Goal: Task Accomplishment & Management: Use online tool/utility

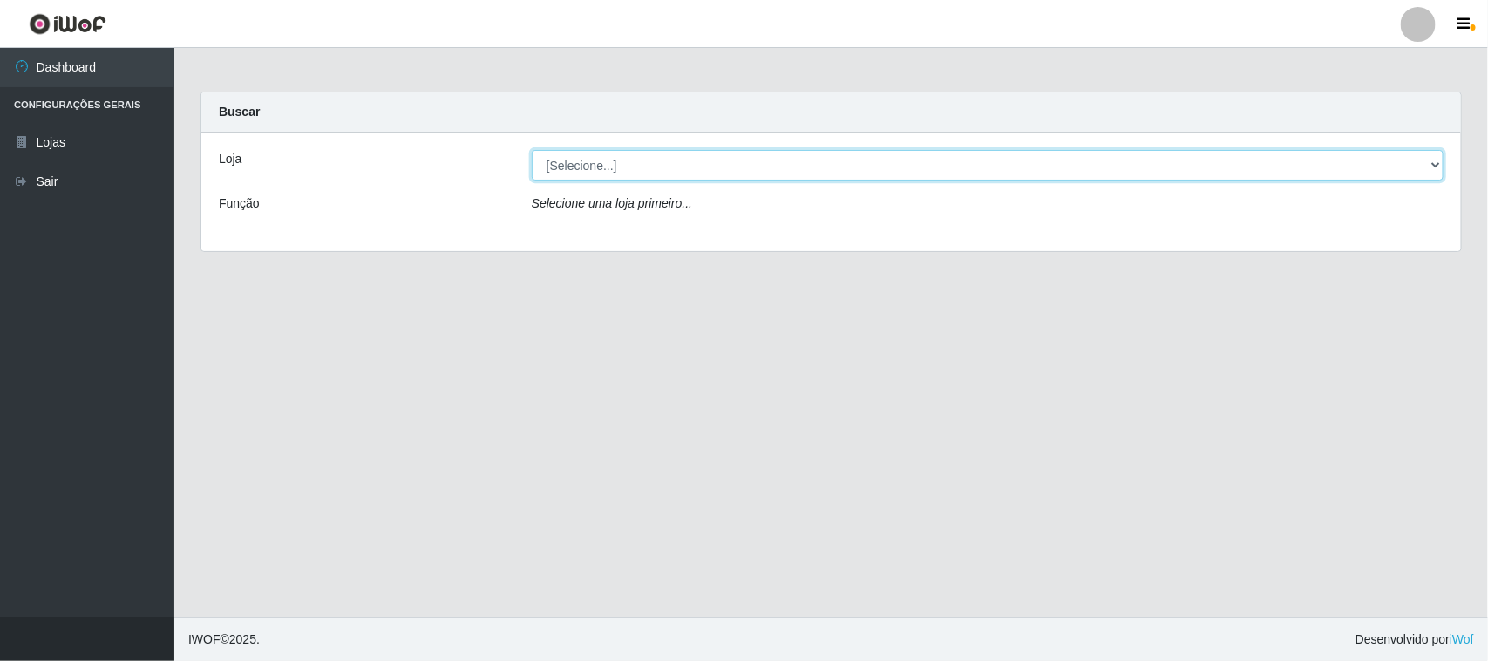
click at [703, 159] on select "[Selecione...] Hiper Queiroz - [GEOGRAPHIC_DATA]" at bounding box center [988, 165] width 912 height 31
select select "515"
click at [532, 150] on select "[Selecione...] Hiper Queiroz - [GEOGRAPHIC_DATA]" at bounding box center [988, 165] width 912 height 31
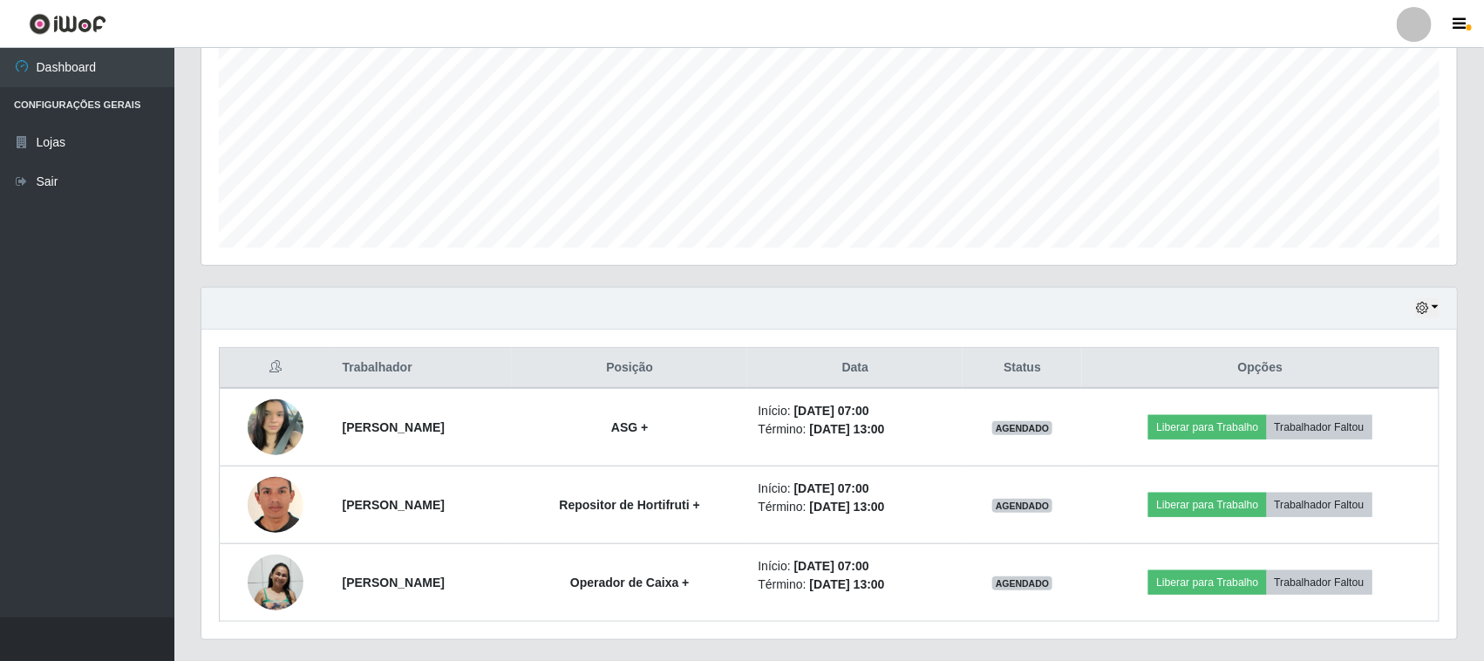
scroll to position [421, 0]
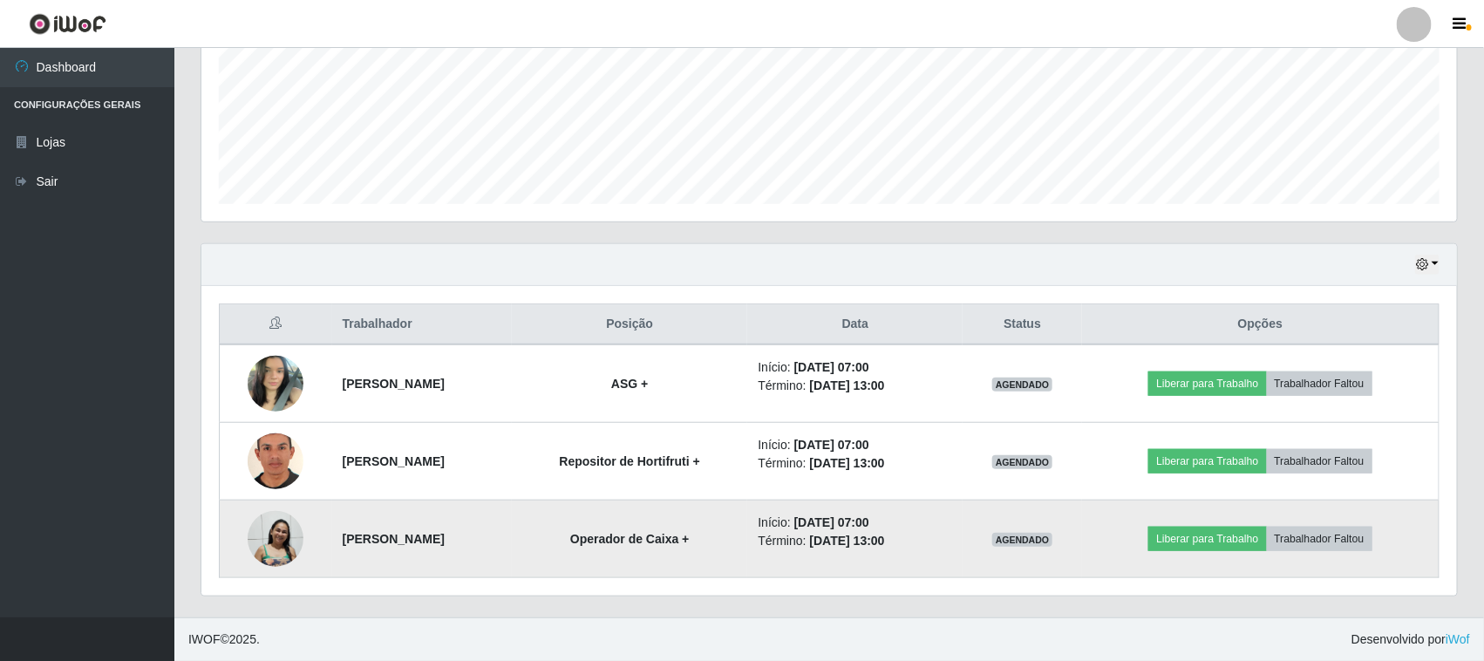
click at [266, 545] on img at bounding box center [276, 539] width 56 height 58
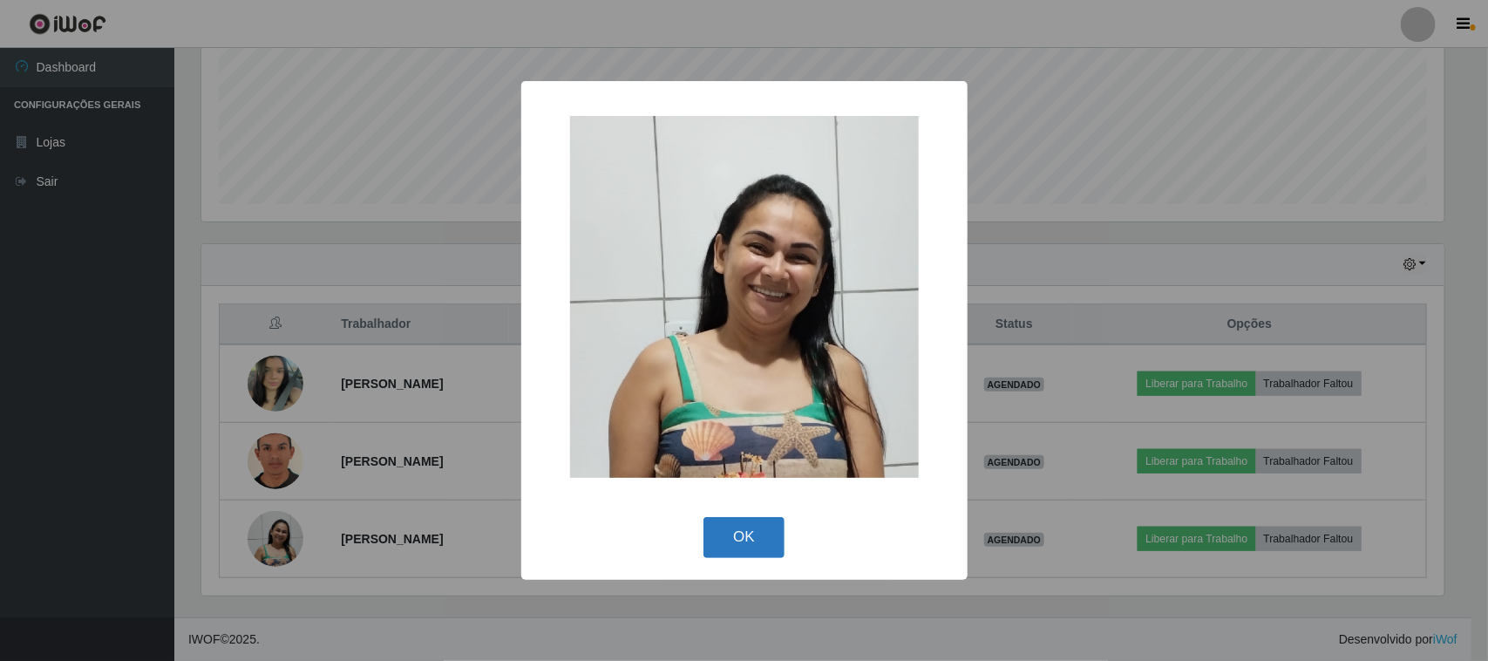
click at [729, 538] on button "OK" at bounding box center [743, 537] width 81 height 41
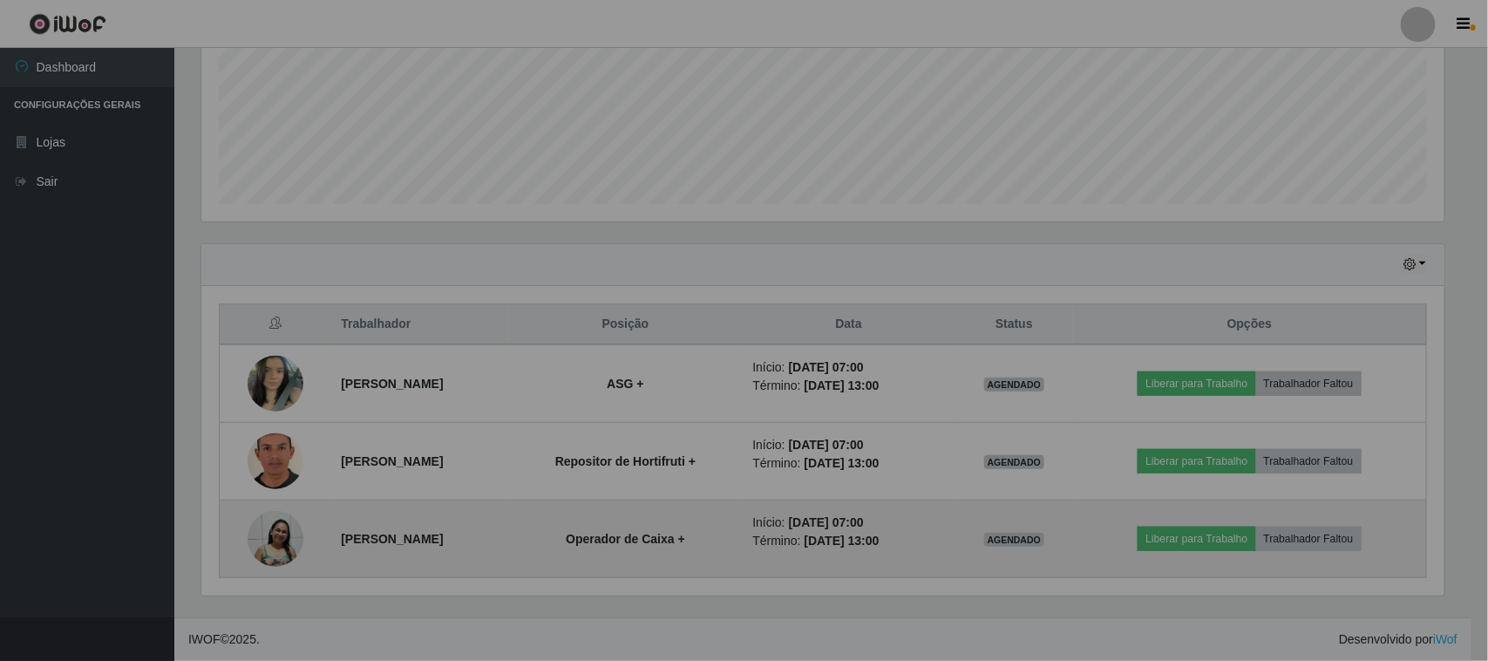
scroll to position [363, 1255]
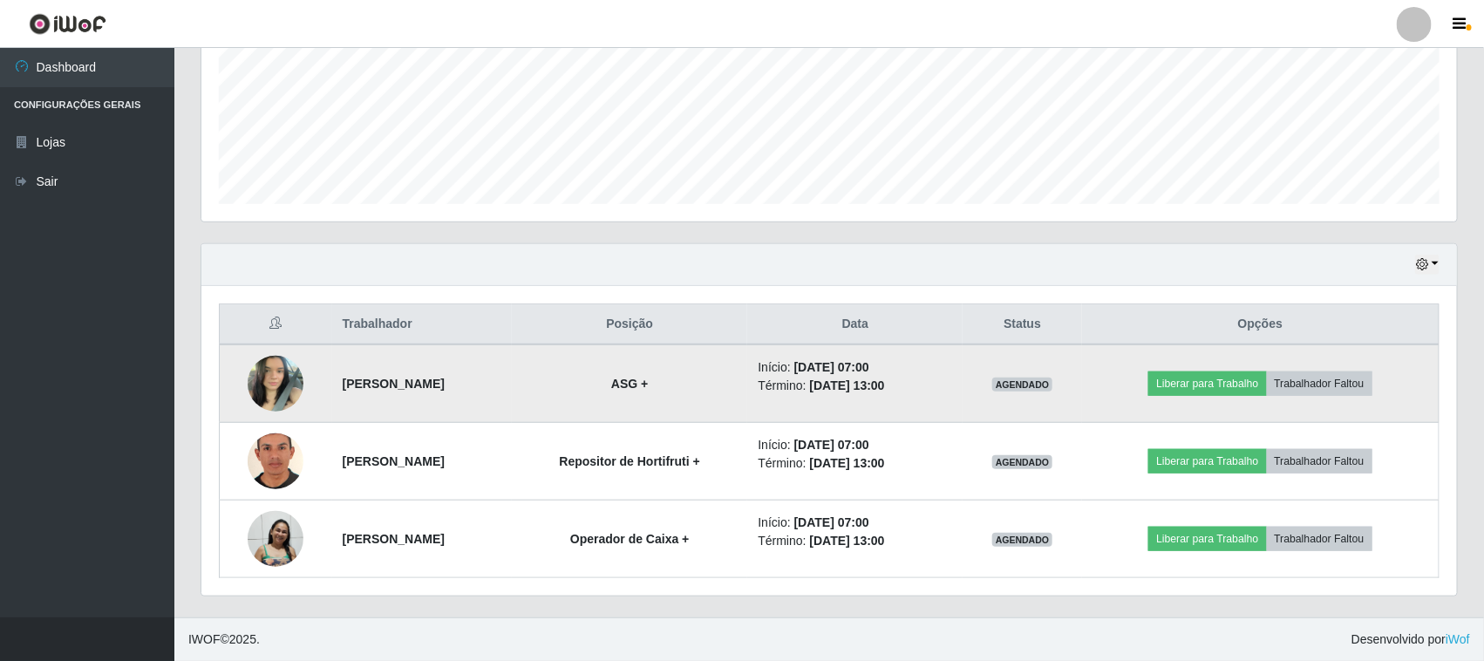
click at [279, 377] on img at bounding box center [276, 383] width 56 height 74
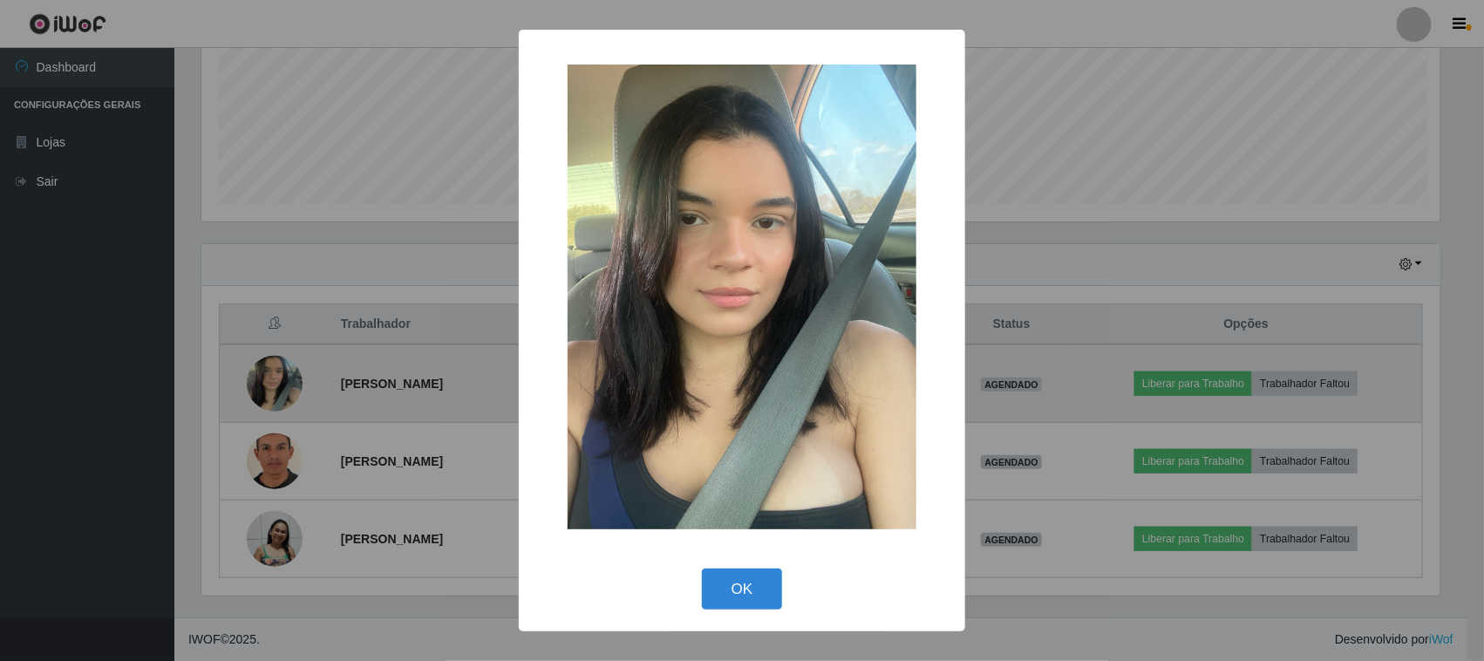
scroll to position [363, 1243]
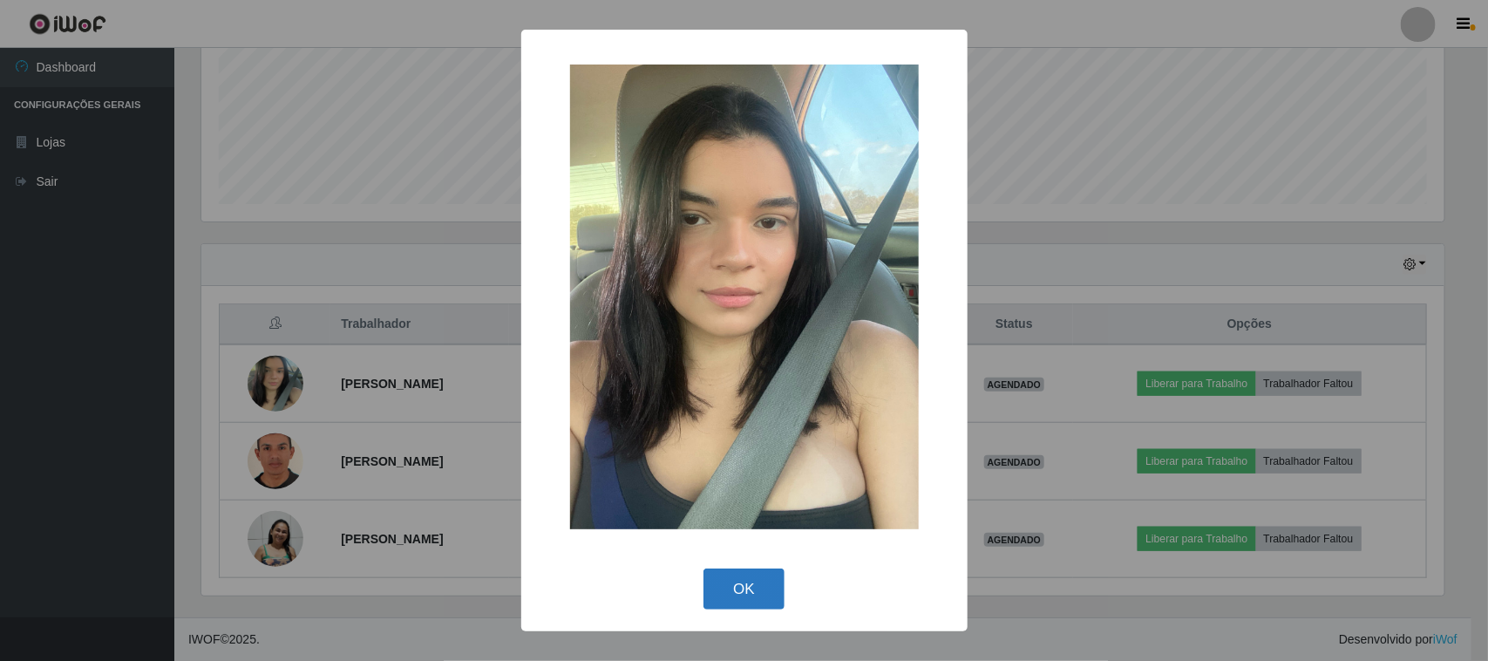
click at [717, 586] on button "OK" at bounding box center [743, 588] width 81 height 41
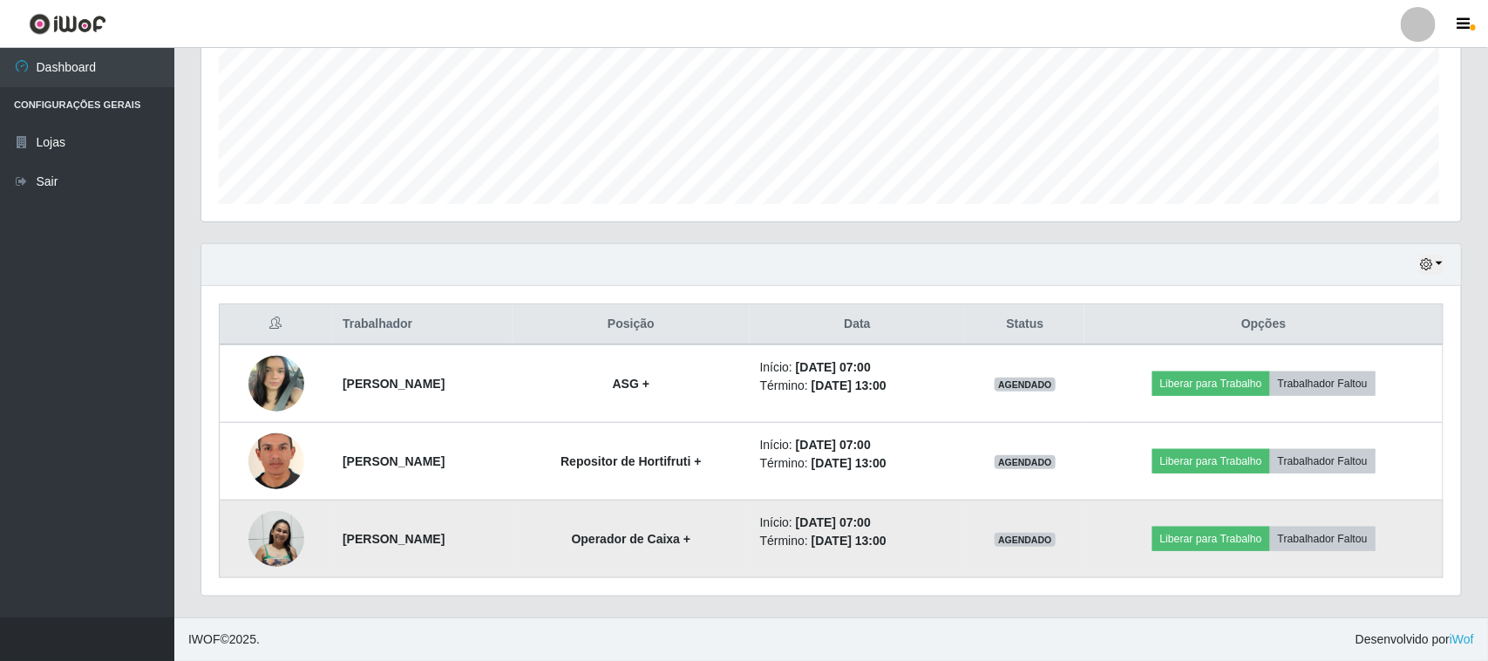
scroll to position [363, 1255]
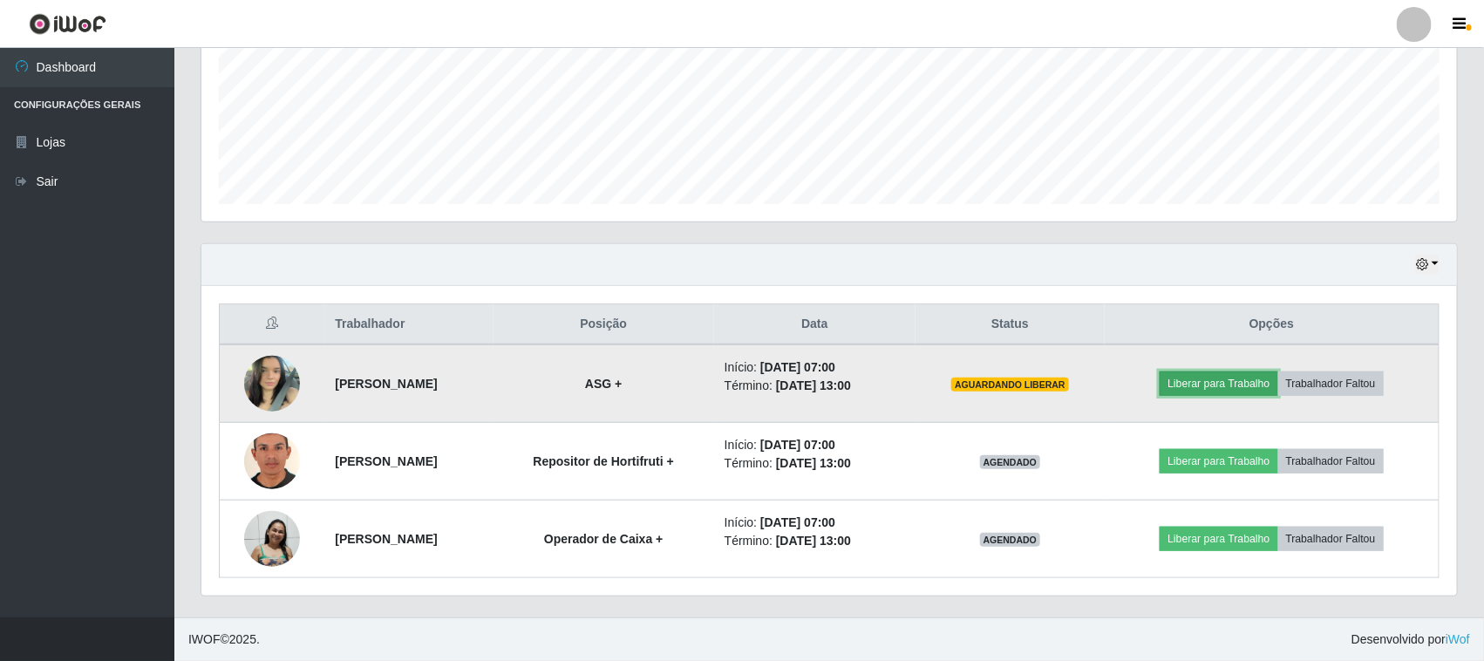
click at [1227, 389] on button "Liberar para Trabalho" at bounding box center [1218, 383] width 118 height 24
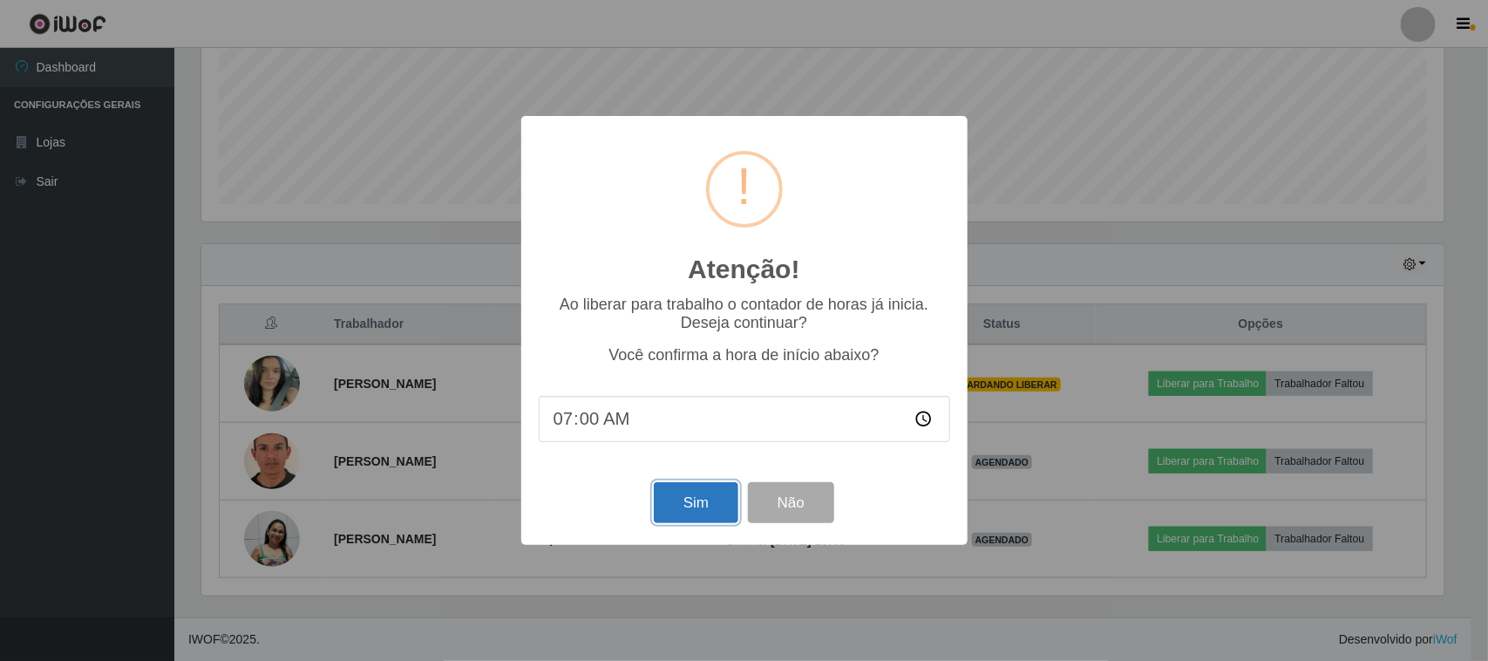
click at [681, 511] on button "Sim" at bounding box center [696, 502] width 85 height 41
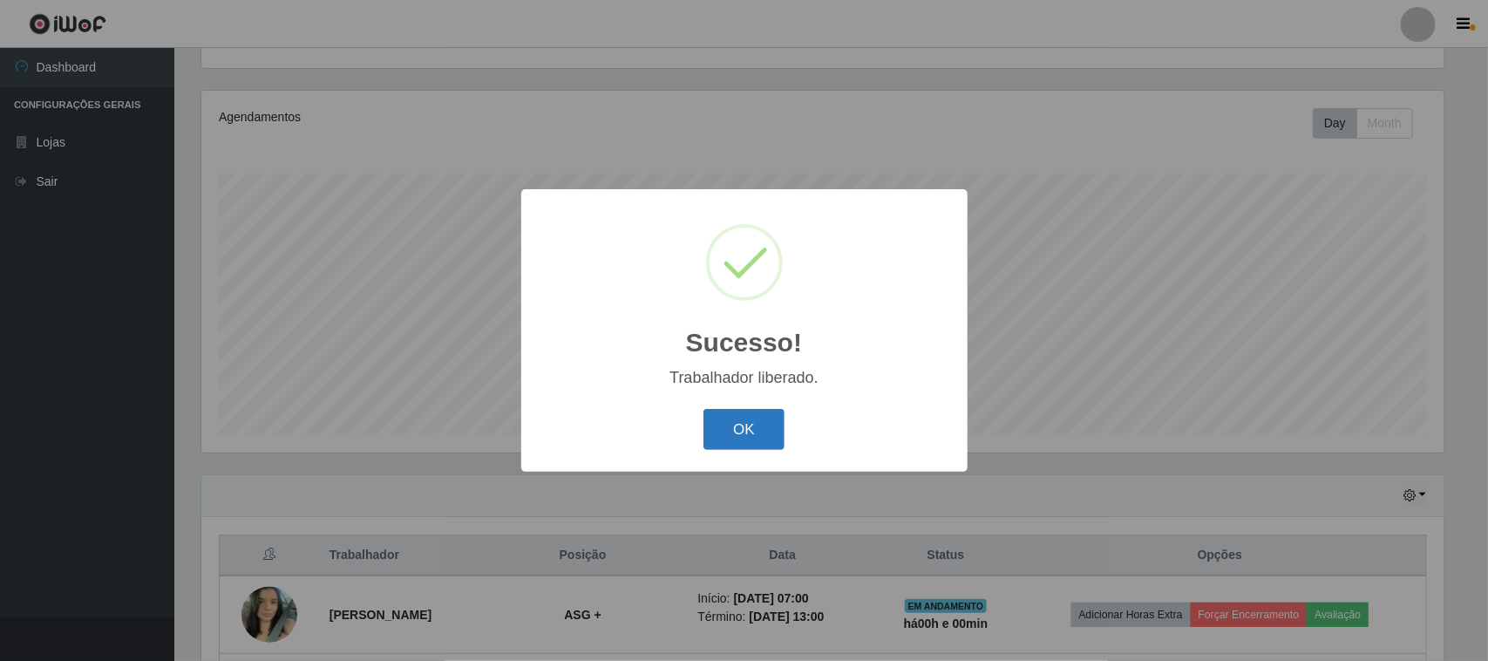
click at [754, 433] on button "OK" at bounding box center [743, 429] width 81 height 41
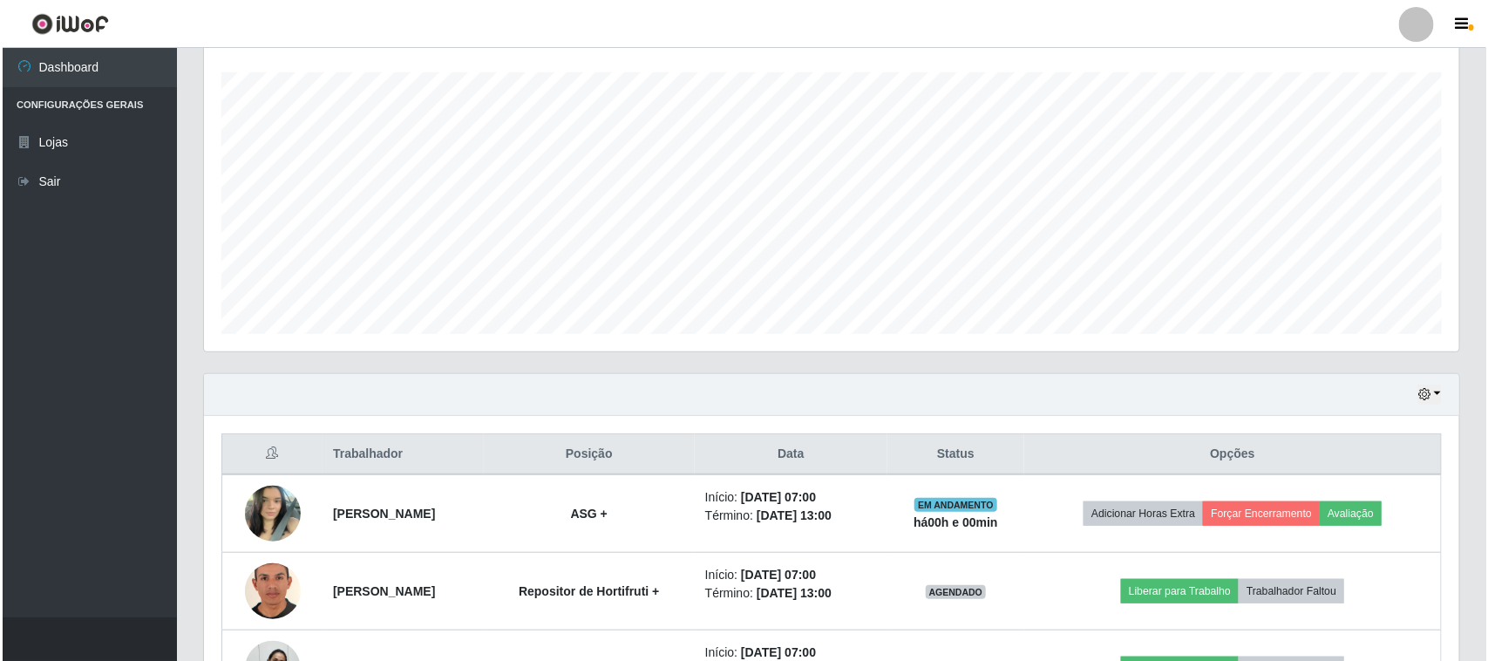
scroll to position [421, 0]
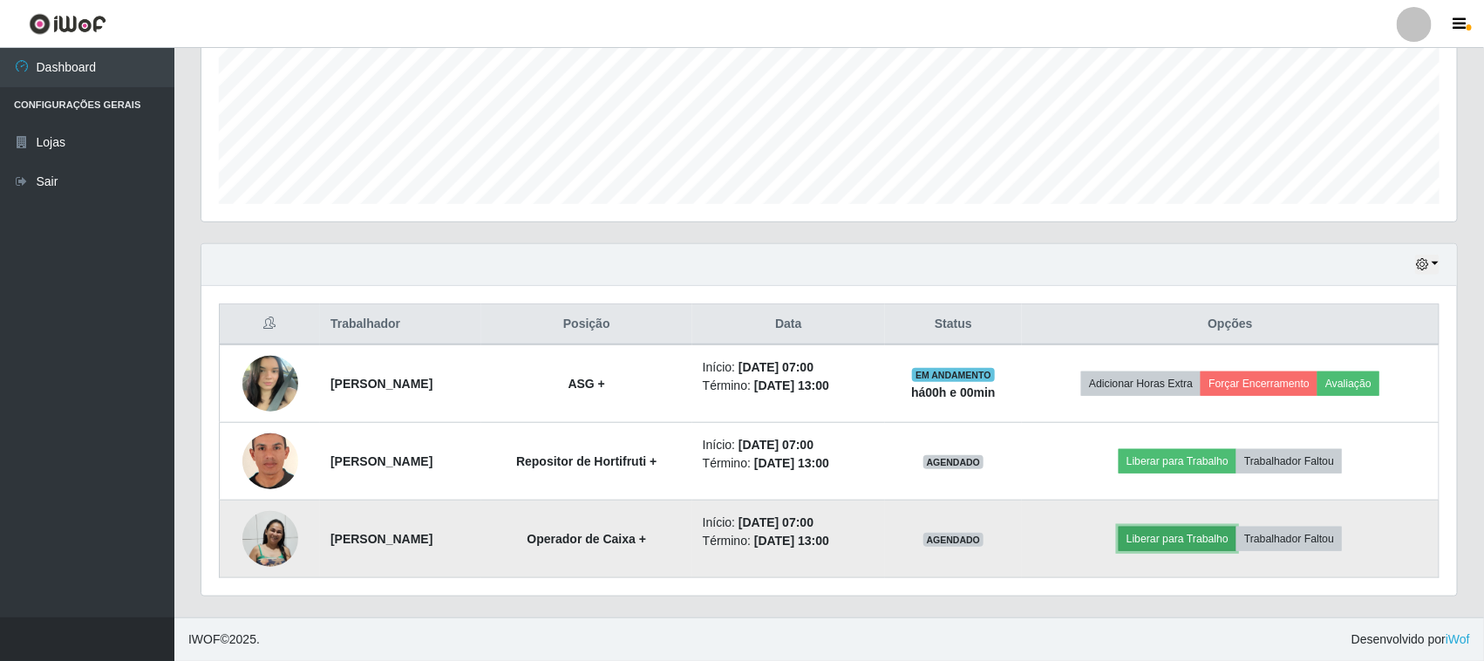
click at [1165, 541] on button "Liberar para Trabalho" at bounding box center [1177, 539] width 118 height 24
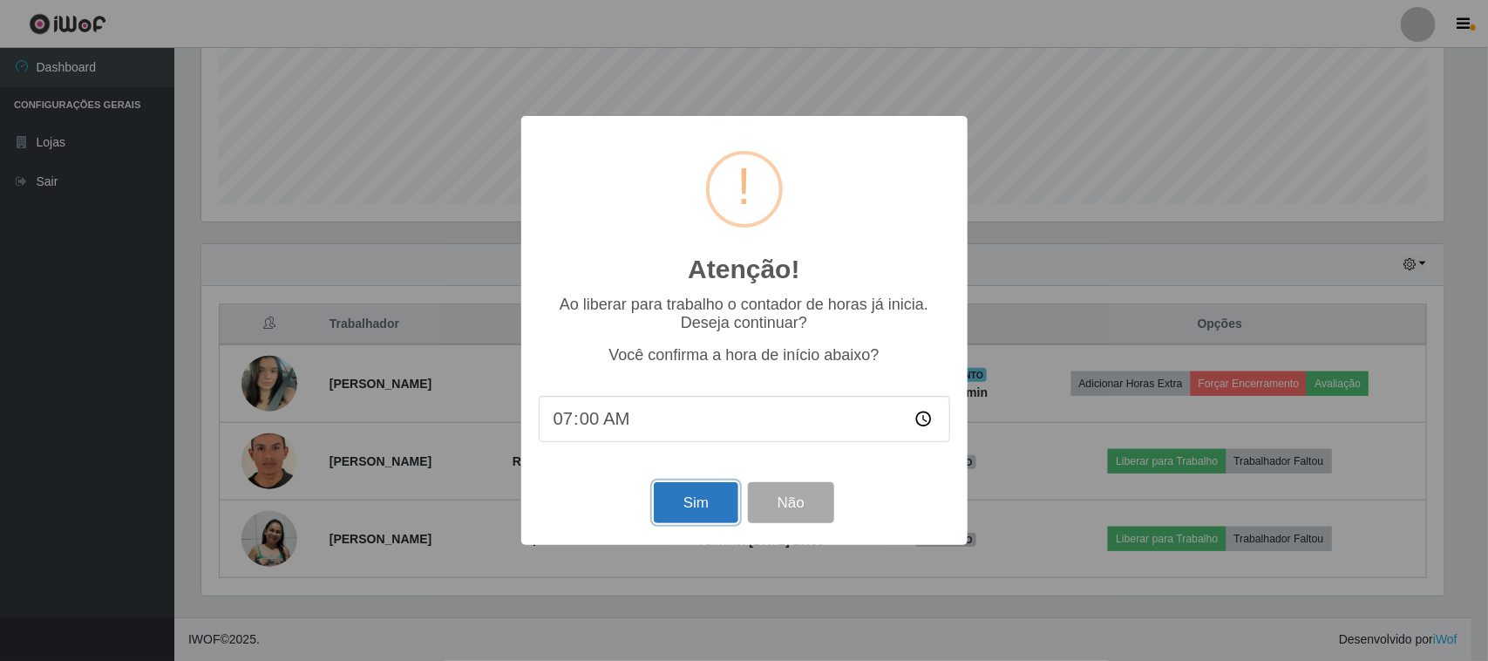
click at [696, 503] on button "Sim" at bounding box center [696, 502] width 85 height 41
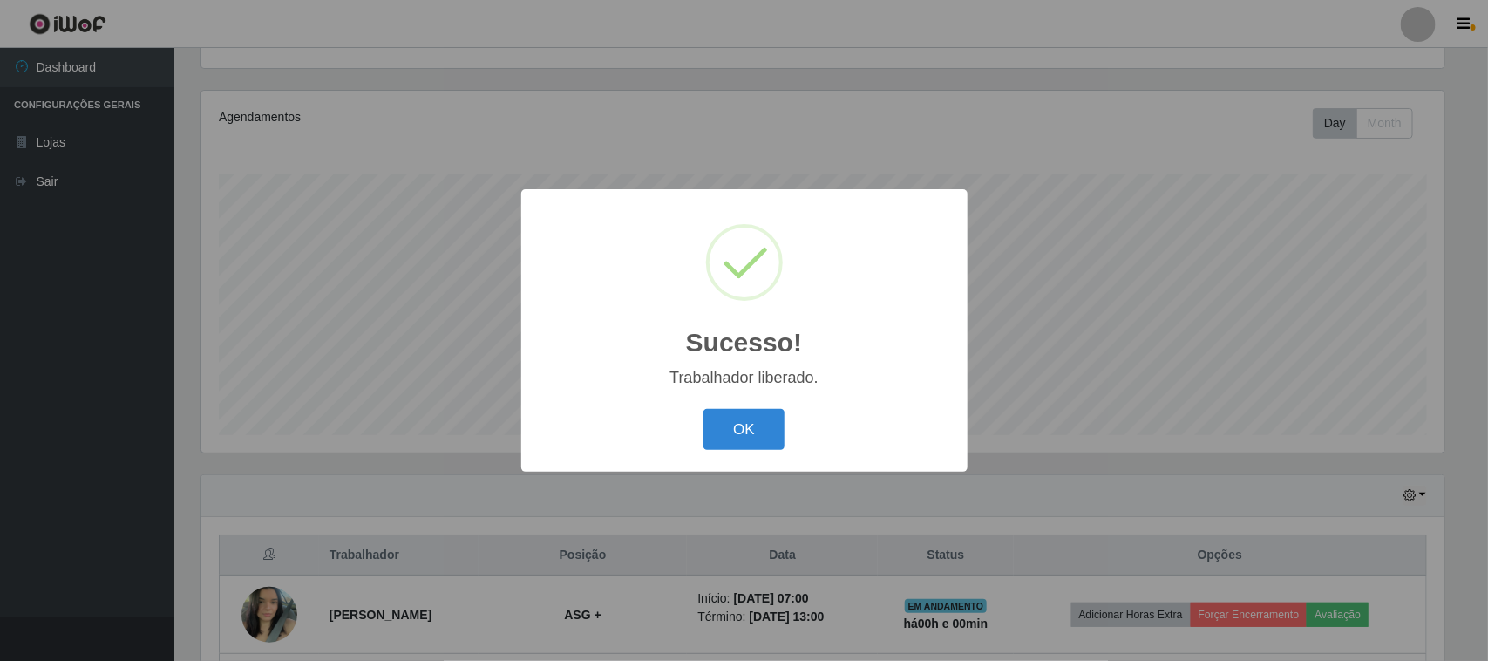
click at [703, 409] on button "OK" at bounding box center [743, 429] width 81 height 41
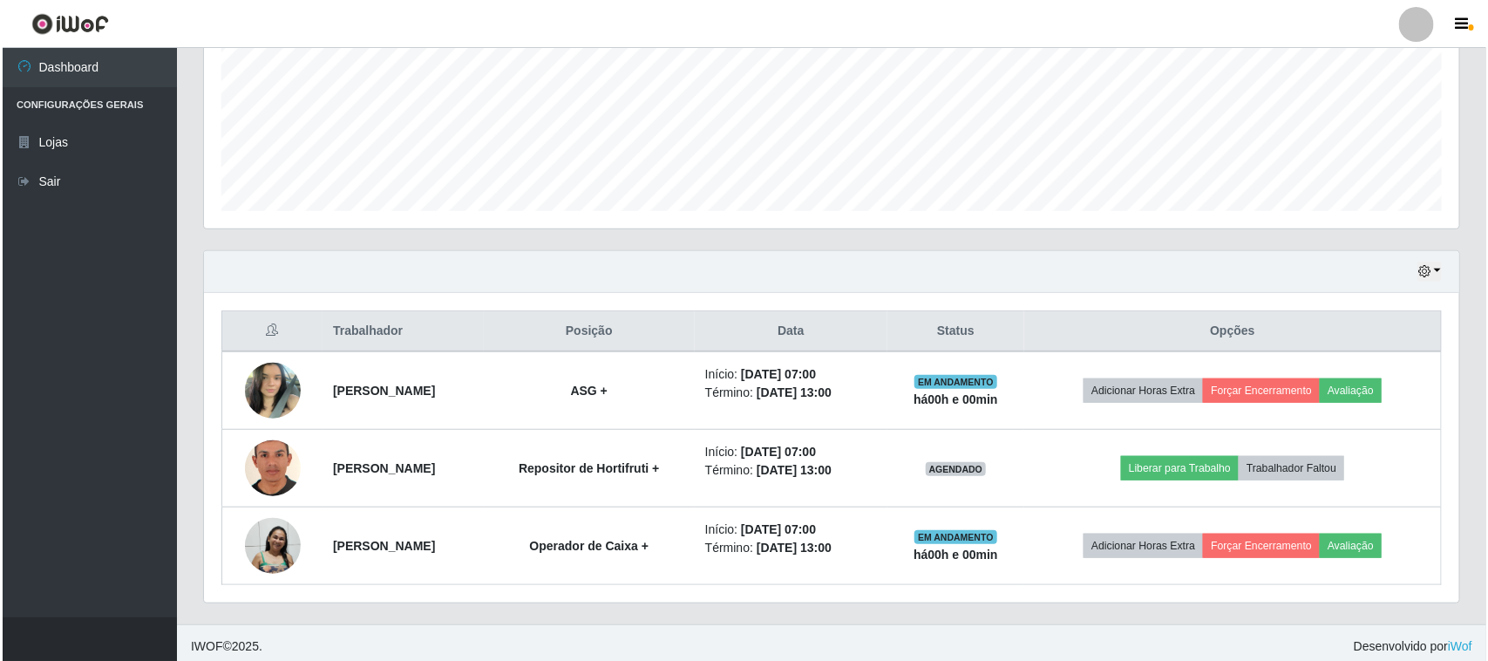
scroll to position [421, 0]
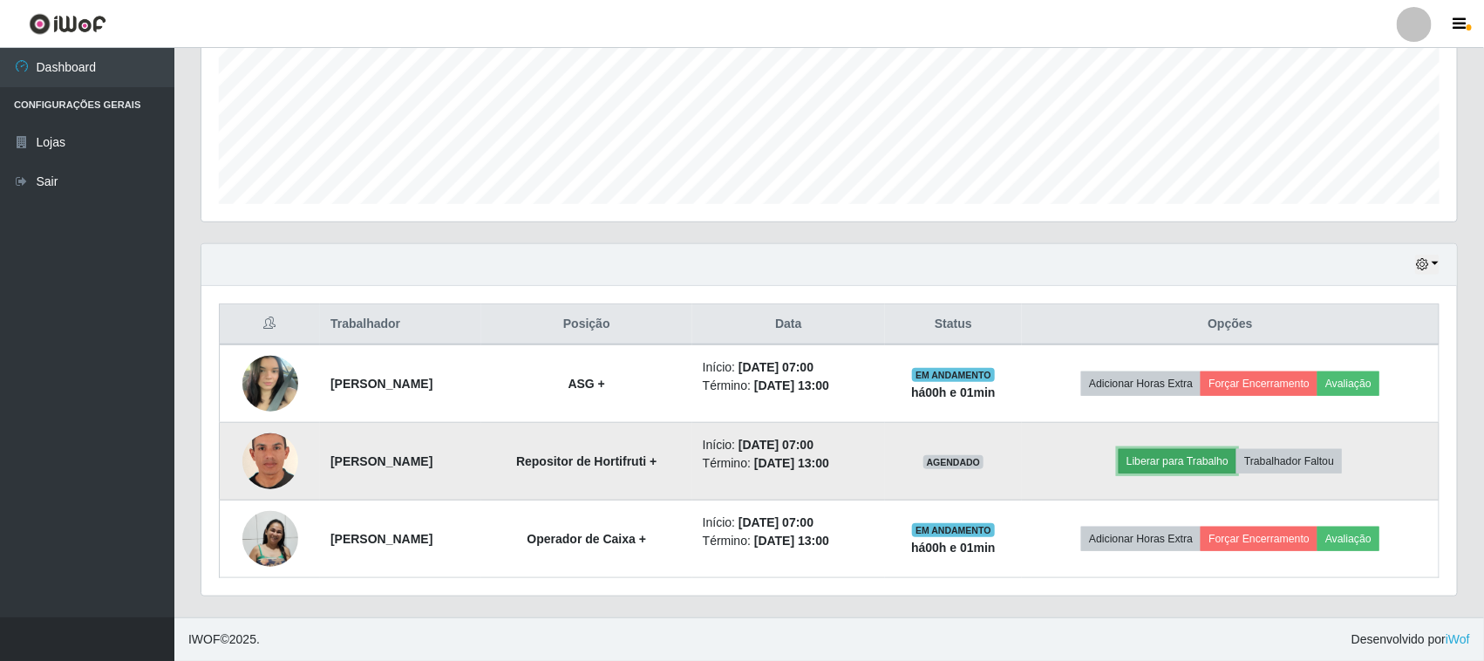
click at [1186, 467] on button "Liberar para Trabalho" at bounding box center [1177, 461] width 118 height 24
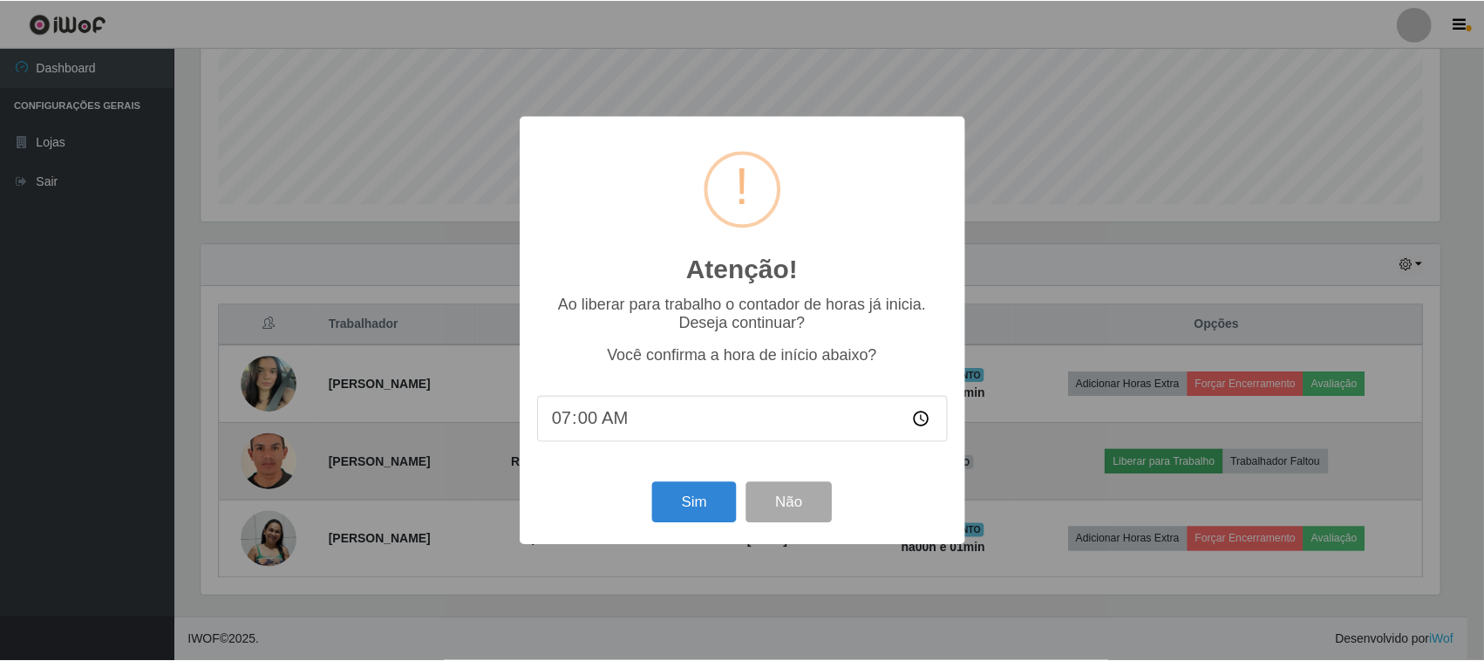
scroll to position [363, 1243]
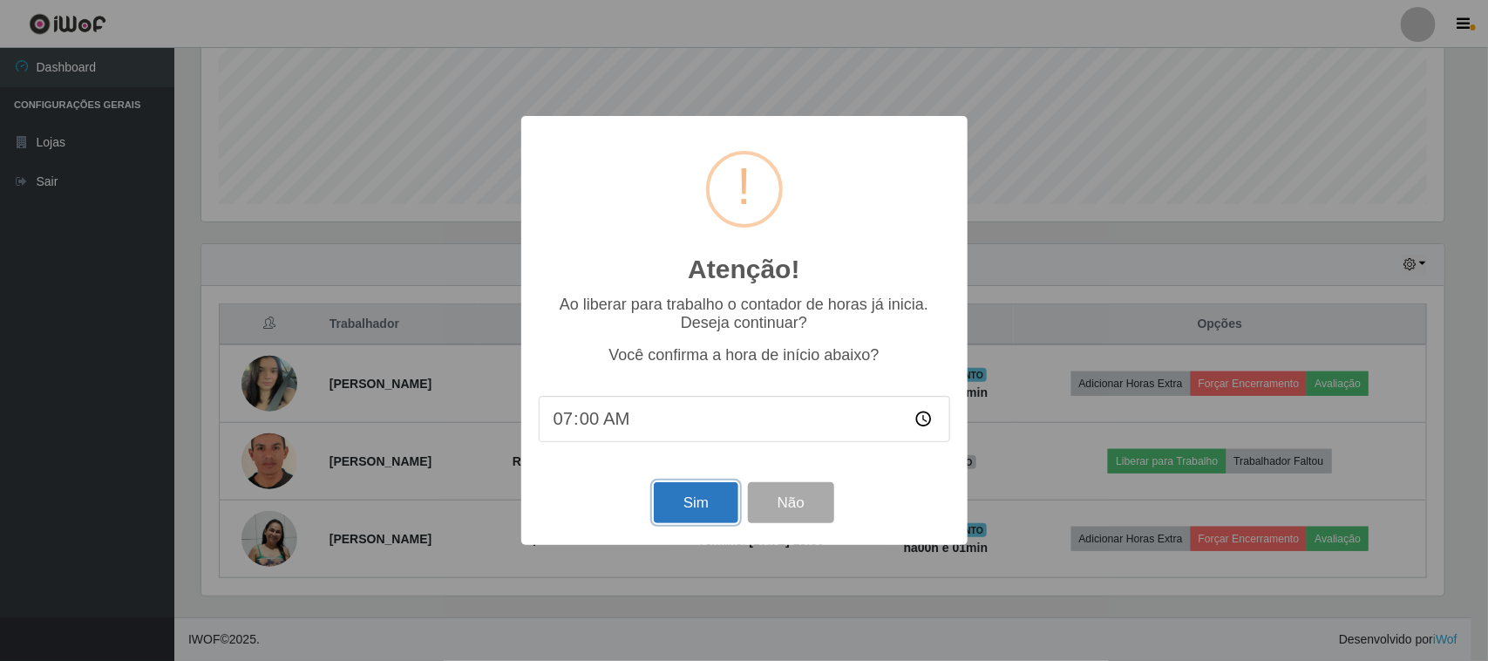
click at [684, 506] on button "Sim" at bounding box center [696, 502] width 85 height 41
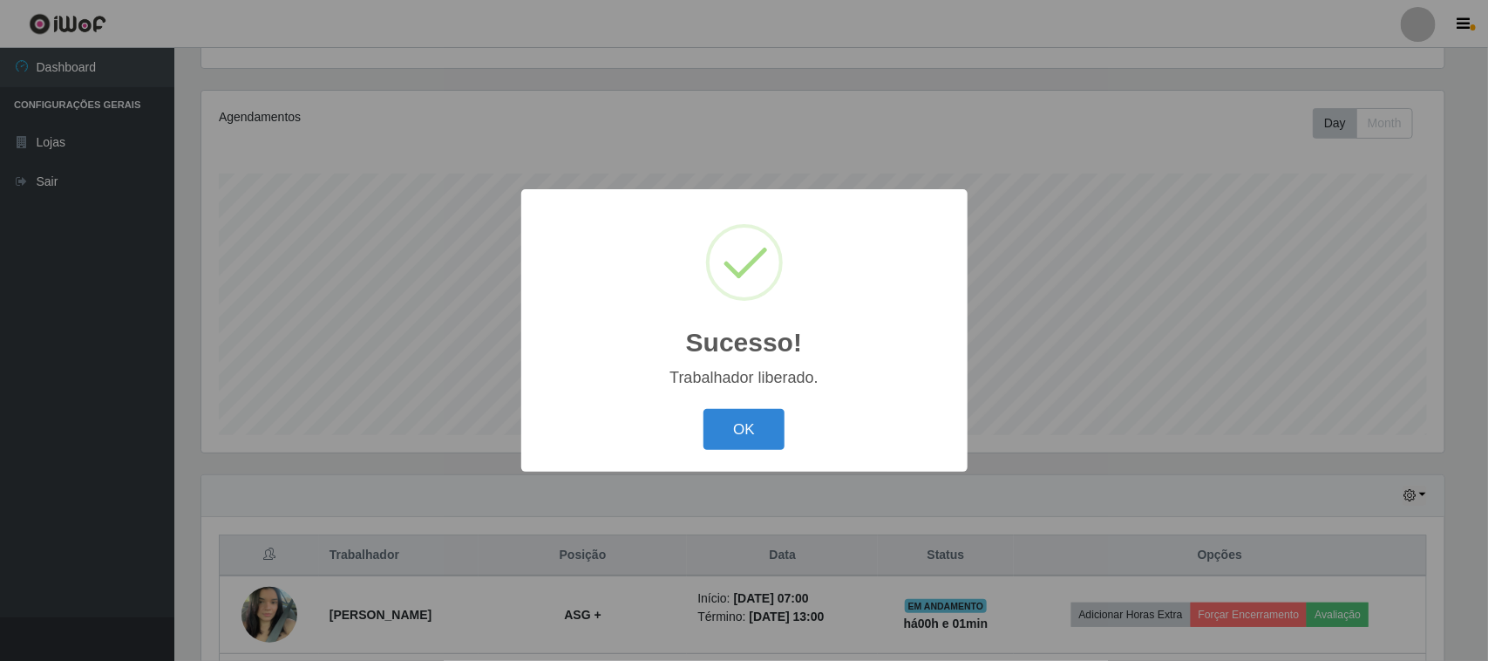
click at [703, 409] on button "OK" at bounding box center [743, 429] width 81 height 41
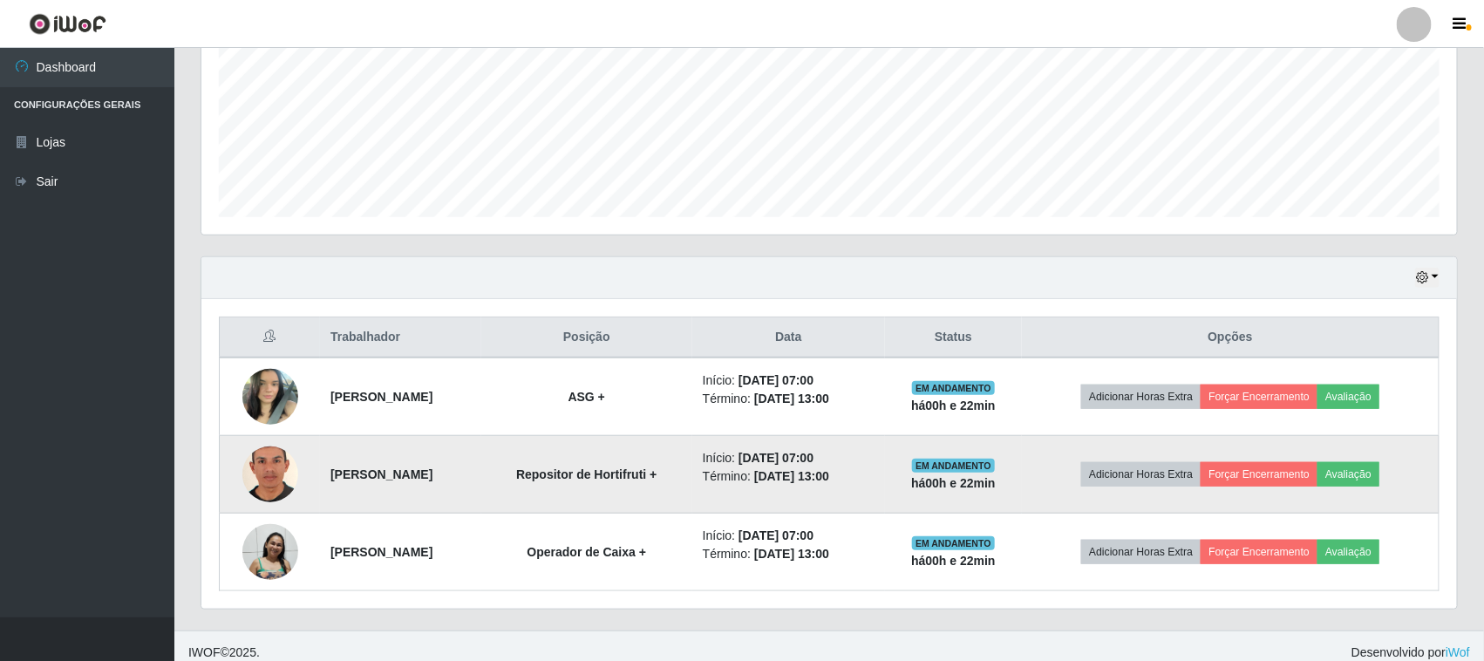
scroll to position [421, 0]
